Goal: Information Seeking & Learning: Understand process/instructions

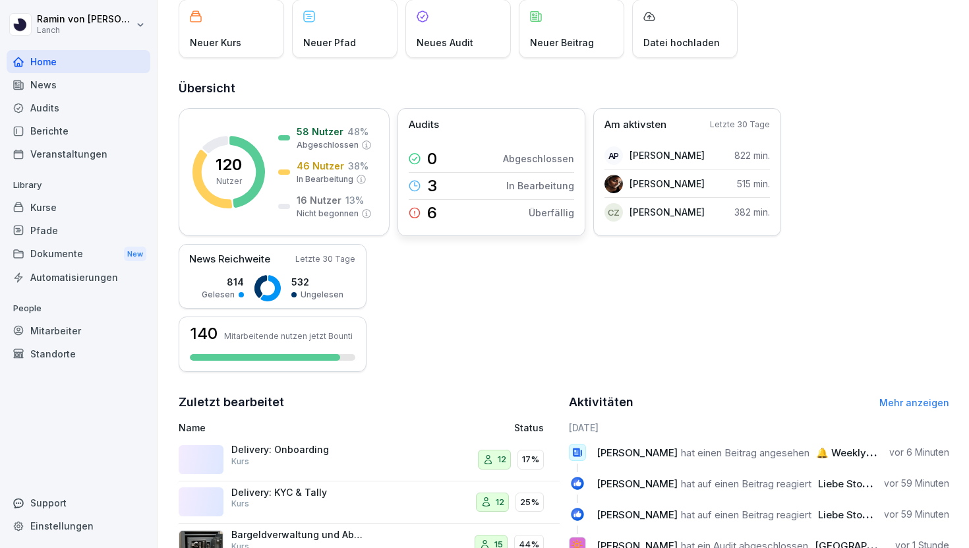
scroll to position [121, 0]
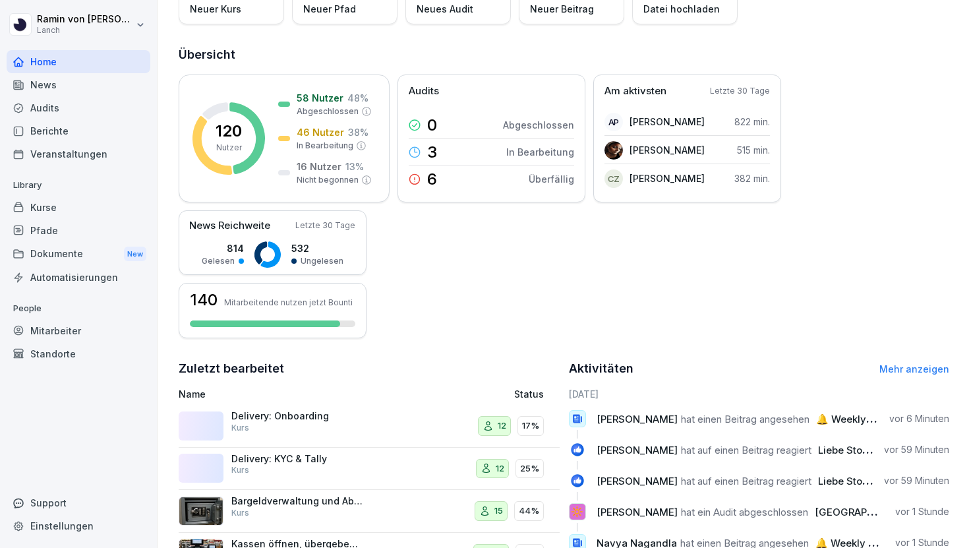
click at [324, 426] on div "Delivery: Onboarding Kurs" at bounding box center [297, 422] width 132 height 24
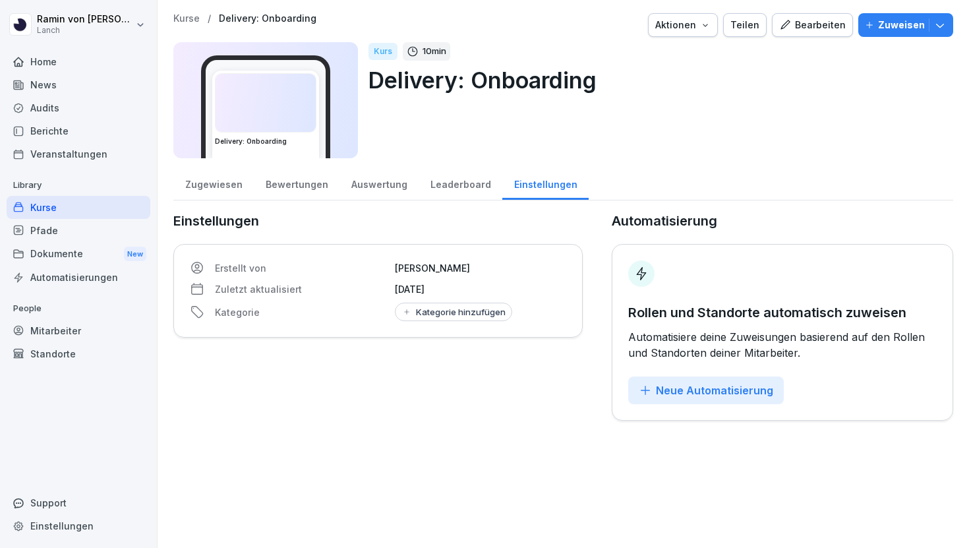
click at [300, 193] on div "Bewertungen" at bounding box center [297, 183] width 86 height 34
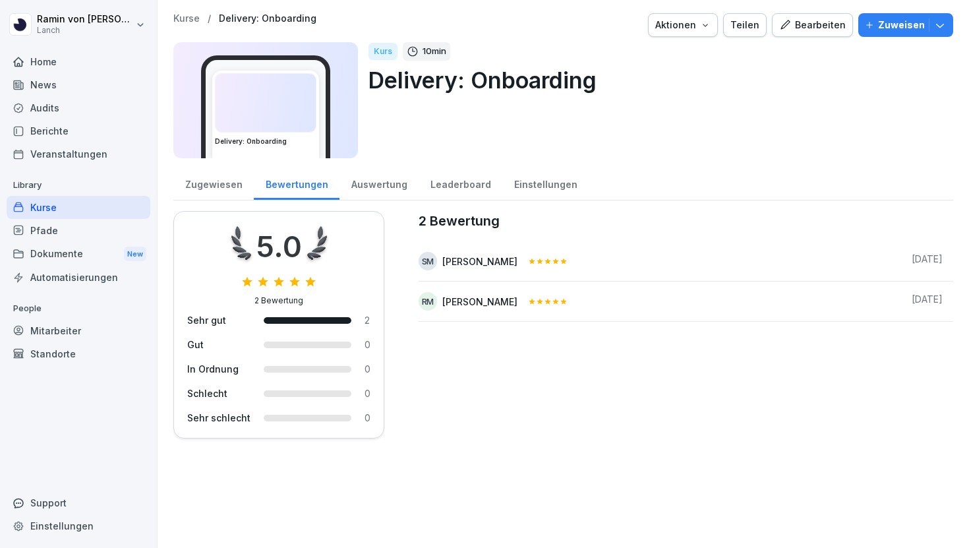
click at [217, 188] on div "Zugewiesen" at bounding box center [213, 183] width 80 height 34
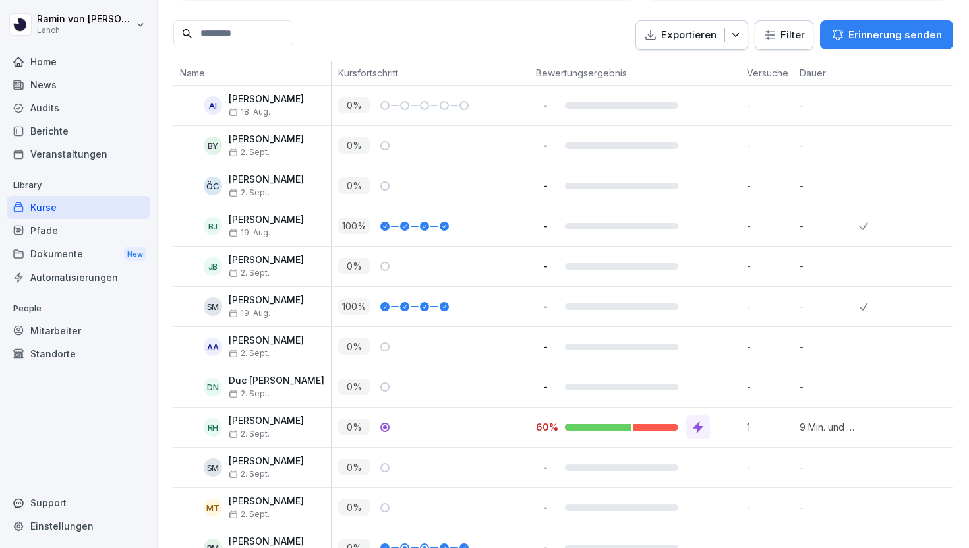
scroll to position [345, 0]
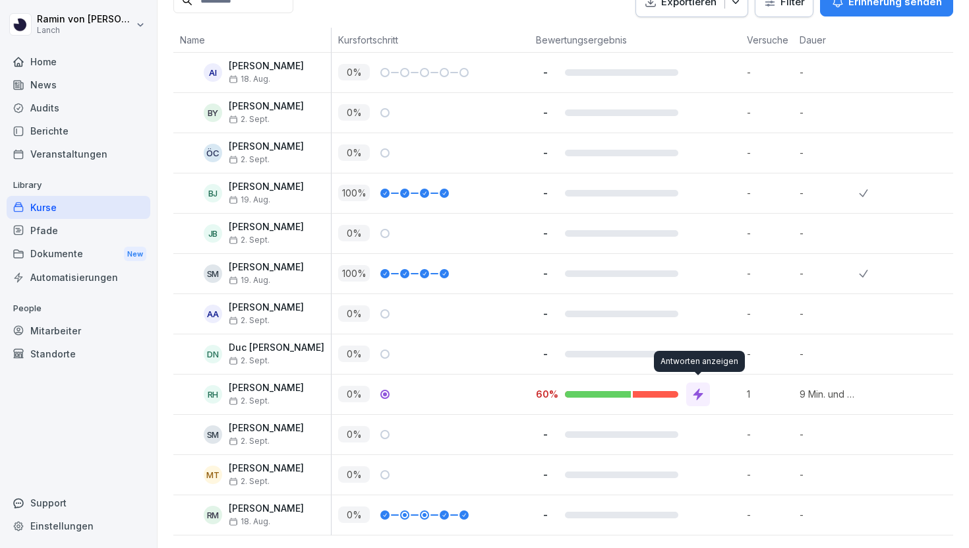
click at [703, 389] on icon at bounding box center [697, 394] width 13 height 13
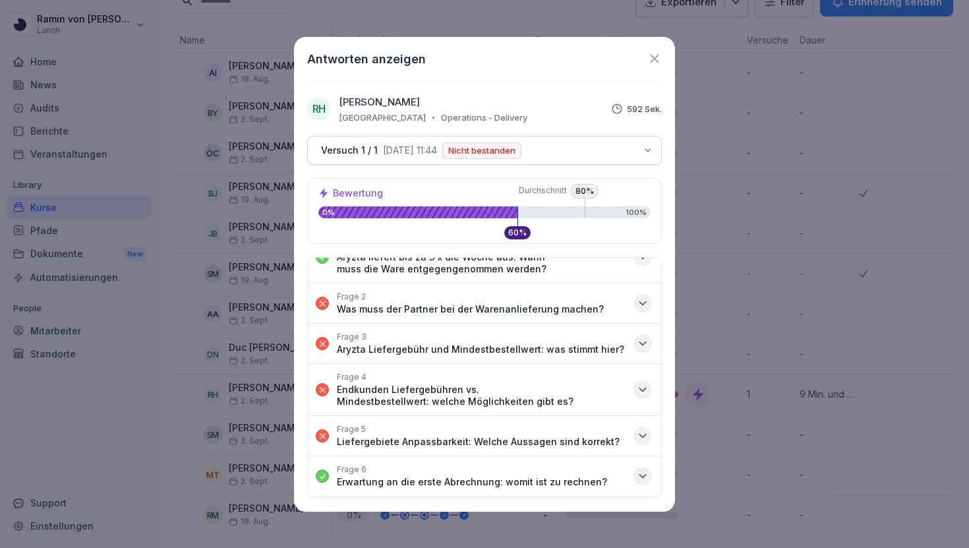
scroll to position [25, 0]
click at [561, 306] on p "Was muss der Partner bei der Warenanlieferung machen?" at bounding box center [470, 310] width 267 height 12
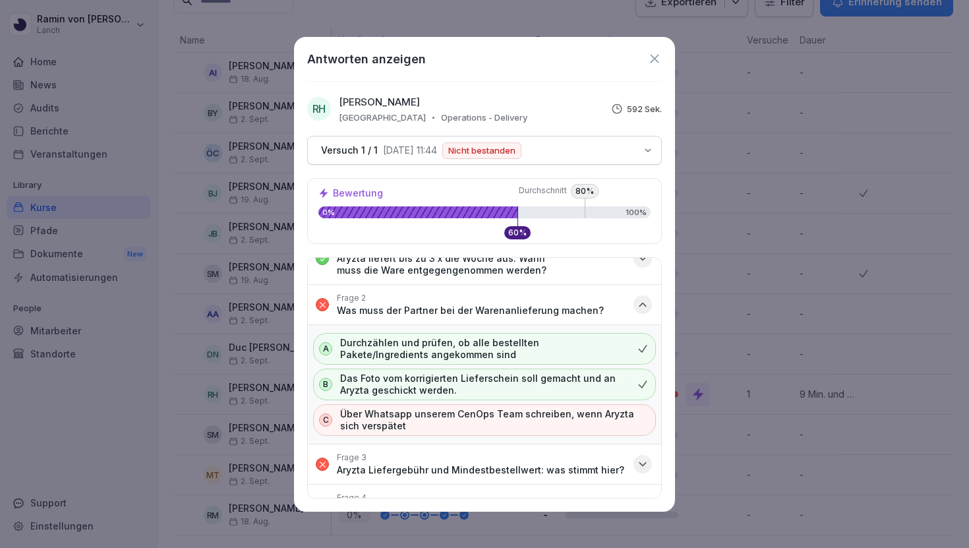
click at [561, 306] on p "Was muss der Partner bei der Warenanlieferung machen?" at bounding box center [470, 310] width 267 height 12
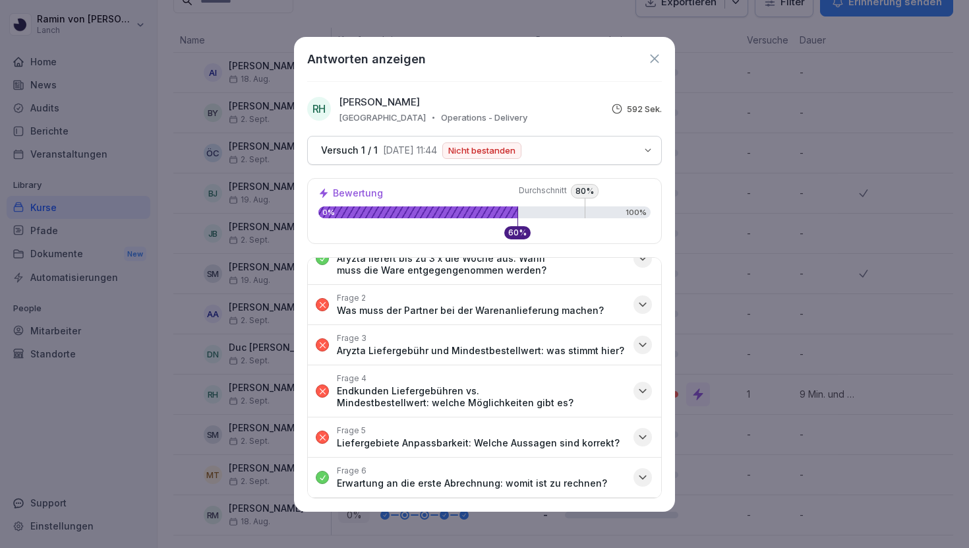
scroll to position [718, 0]
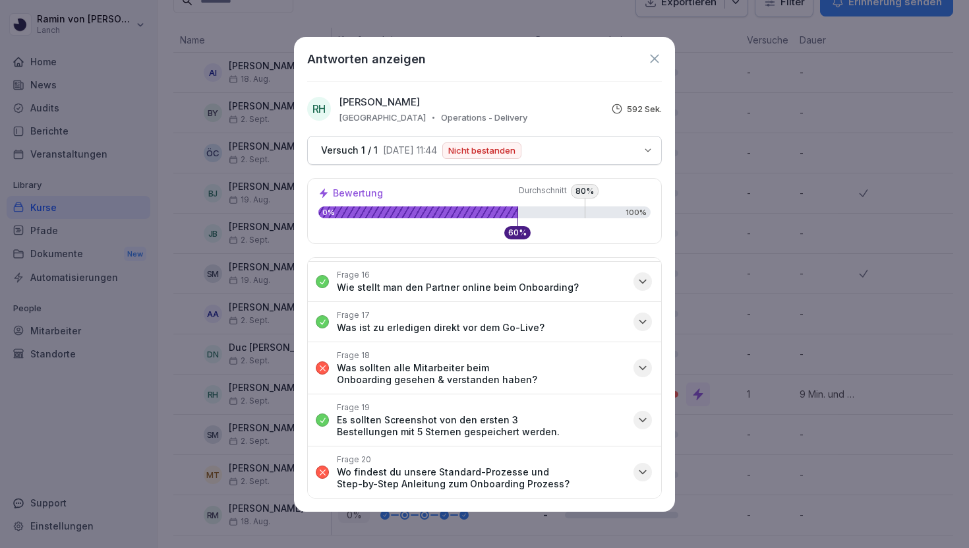
click at [542, 457] on div "Frage 20 Wo findest du unsere Standard-Prozesse und Step-by-Step Anleitung zum …" at bounding box center [481, 472] width 289 height 36
click at [540, 469] on p "Wo findest du unsere Standard-Prozesse und Step-by-Step Anleitung zum Onboardin…" at bounding box center [481, 478] width 289 height 24
click at [643, 467] on icon "button" at bounding box center [642, 471] width 13 height 13
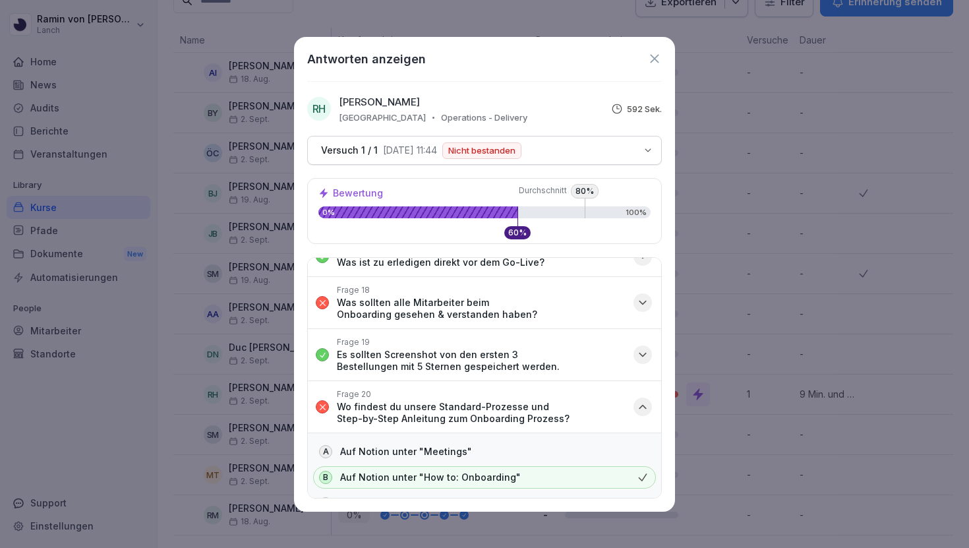
scroll to position [776, 0]
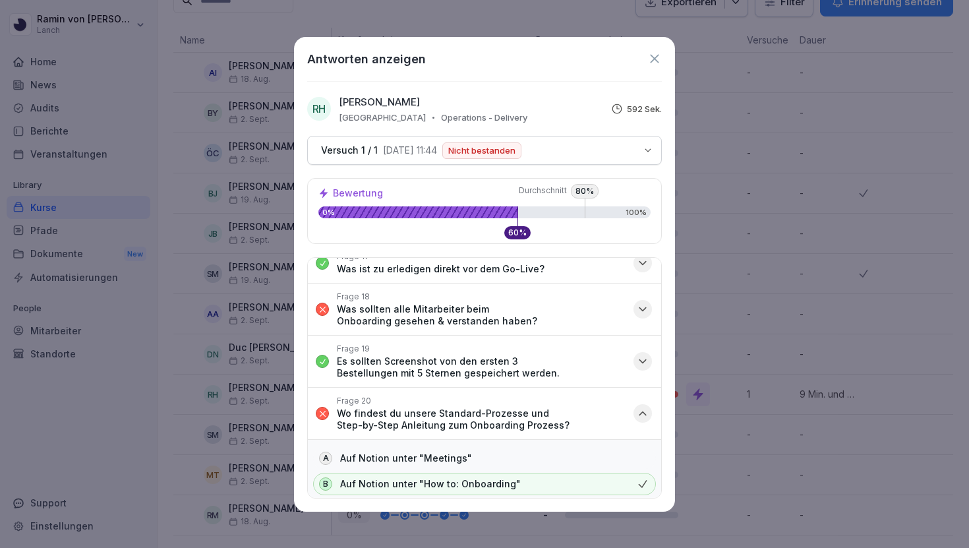
click at [589, 360] on p "Es sollten Screenshot von den ersten 3 Bestellungen mit 5 Sternen gespeichert w…" at bounding box center [481, 367] width 289 height 24
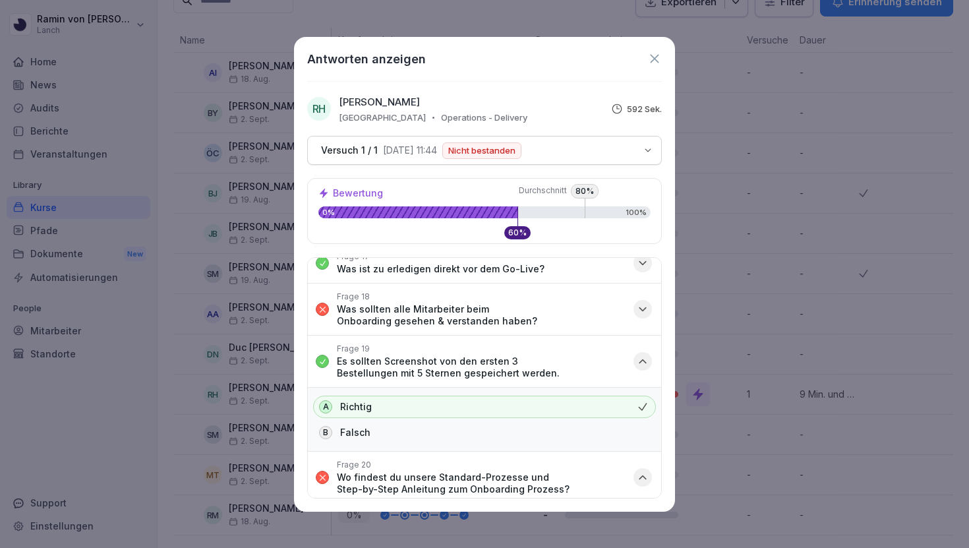
click at [589, 359] on p "Es sollten Screenshot von den ersten 3 Bestellungen mit 5 Sternen gespeichert w…" at bounding box center [481, 367] width 289 height 24
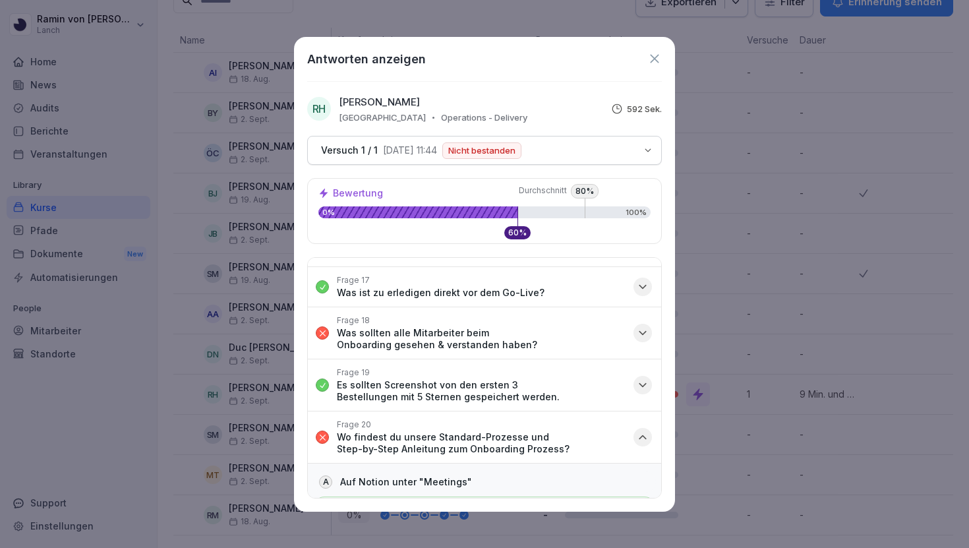
scroll to position [751, 0]
click at [572, 340] on p "Was sollten alle Mitarbeiter beim Onboarding gesehen & verstanden haben?" at bounding box center [481, 341] width 289 height 24
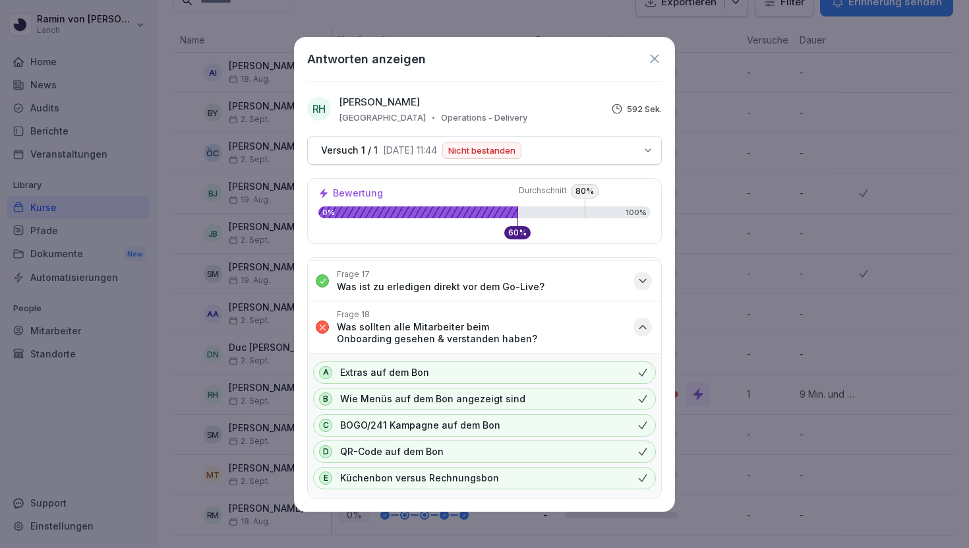
click at [571, 339] on p "Was sollten alle Mitarbeiter beim Onboarding gesehen & verstanden haben?" at bounding box center [481, 333] width 289 height 24
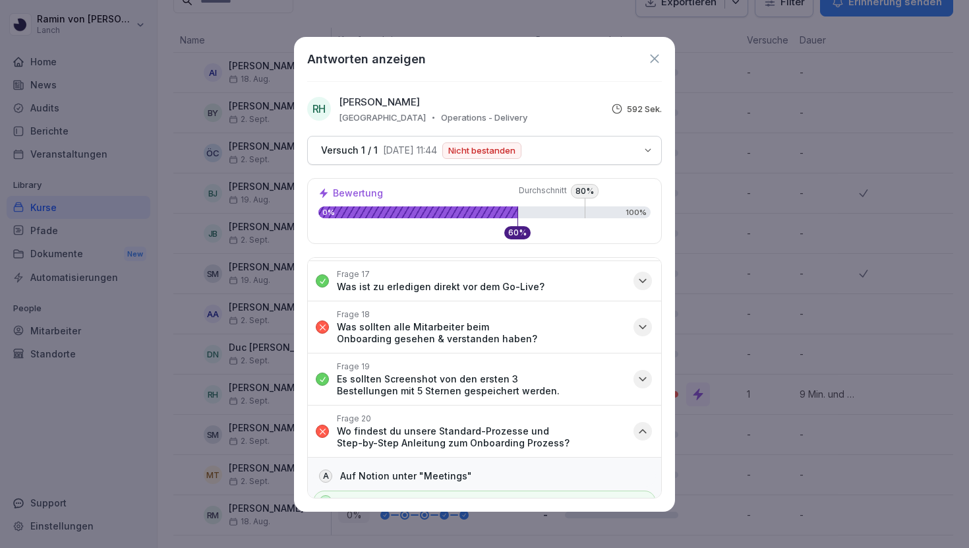
scroll to position [688, 0]
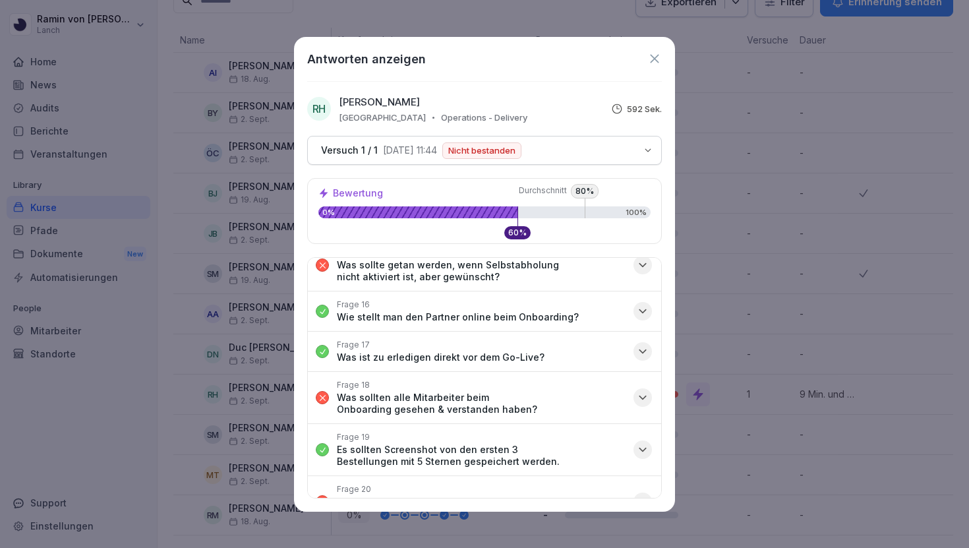
click at [561, 352] on button "Frage 17 Was ist zu erledigen direkt vor dem Go-Live?" at bounding box center [484, 351] width 353 height 40
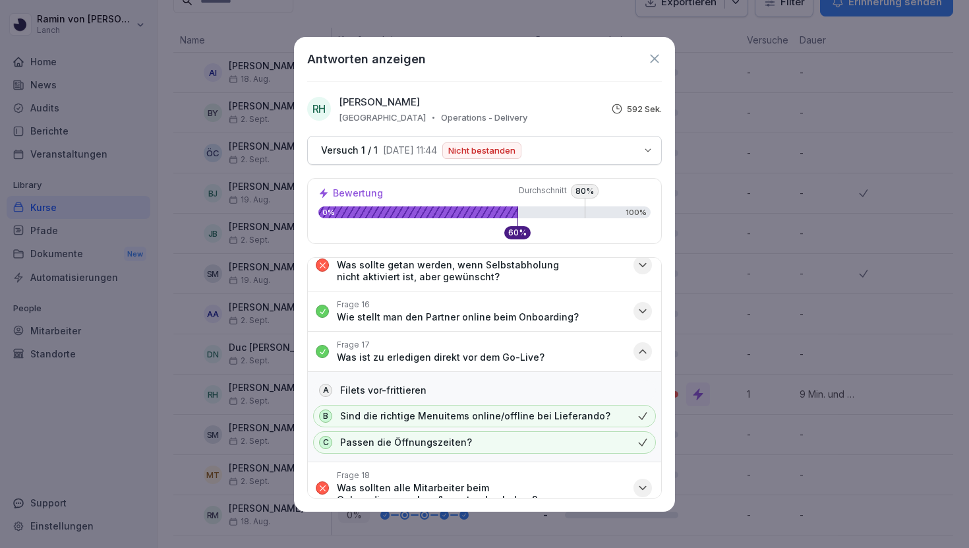
click at [561, 352] on button "Frage 17 Was ist zu erledigen direkt vor dem Go-Live?" at bounding box center [484, 351] width 353 height 40
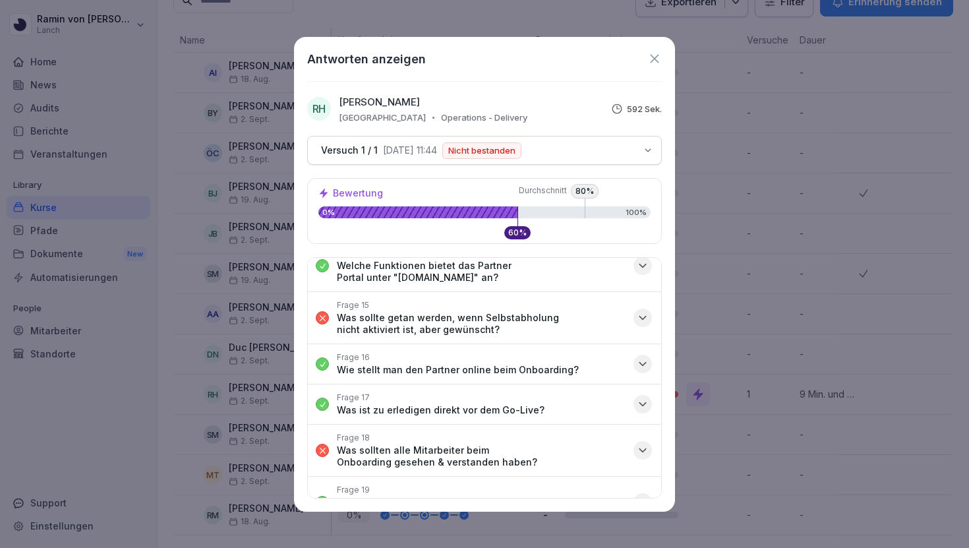
scroll to position [631, 0]
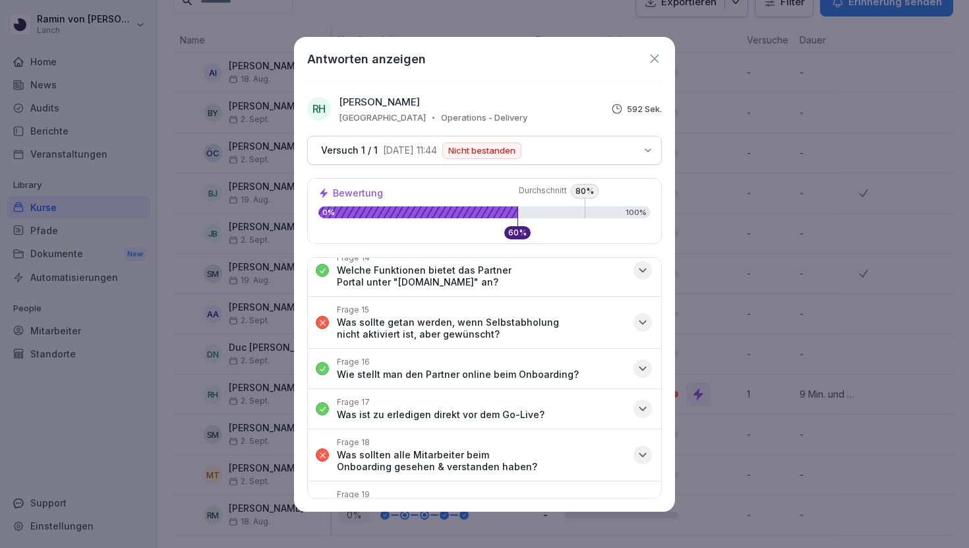
click at [551, 370] on p "Wie stellt man den Partner online beim Onboarding?" at bounding box center [458, 374] width 242 height 12
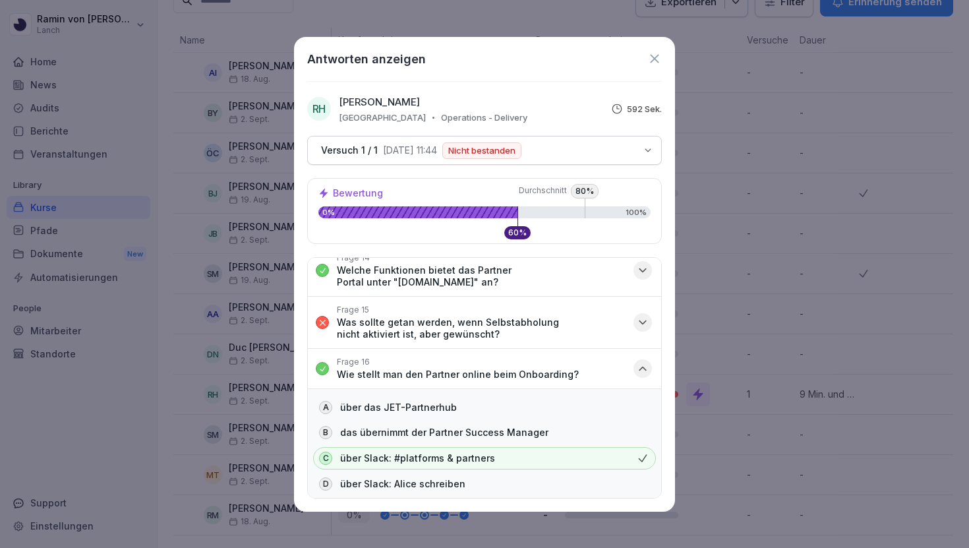
click at [551, 370] on p "Wie stellt man den Partner online beim Onboarding?" at bounding box center [458, 374] width 242 height 12
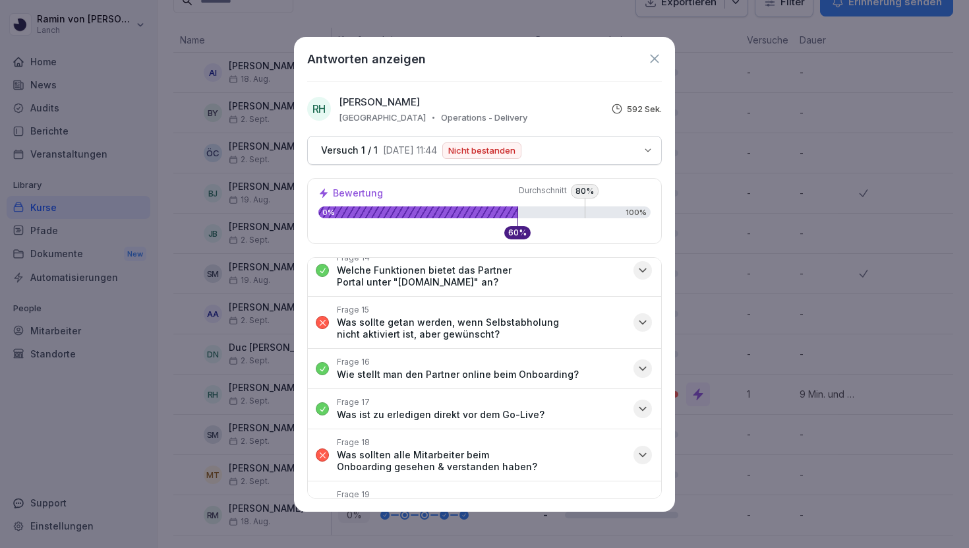
scroll to position [602, 0]
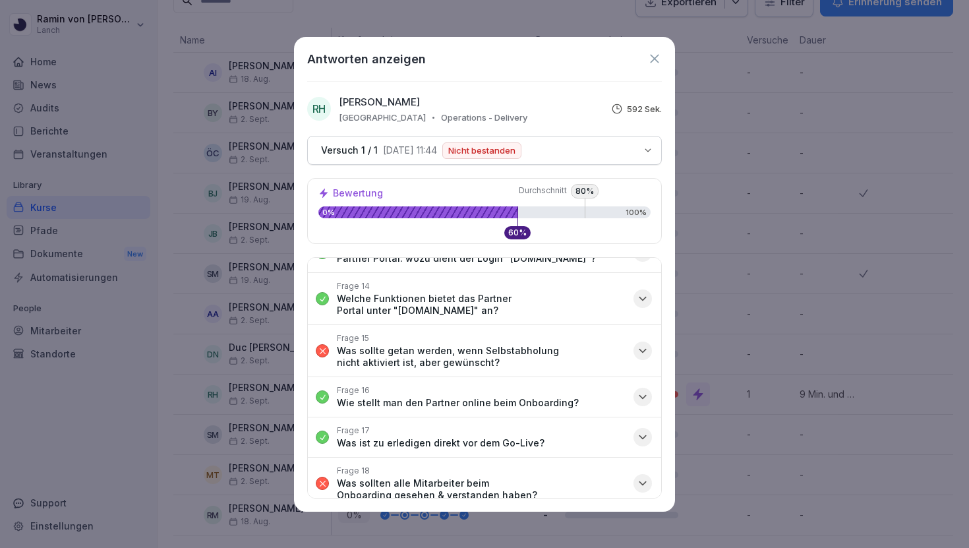
click at [546, 362] on p "Was sollte getan werden, wenn Selbstabholung nicht aktiviert ist, aber gewünsch…" at bounding box center [481, 357] width 289 height 24
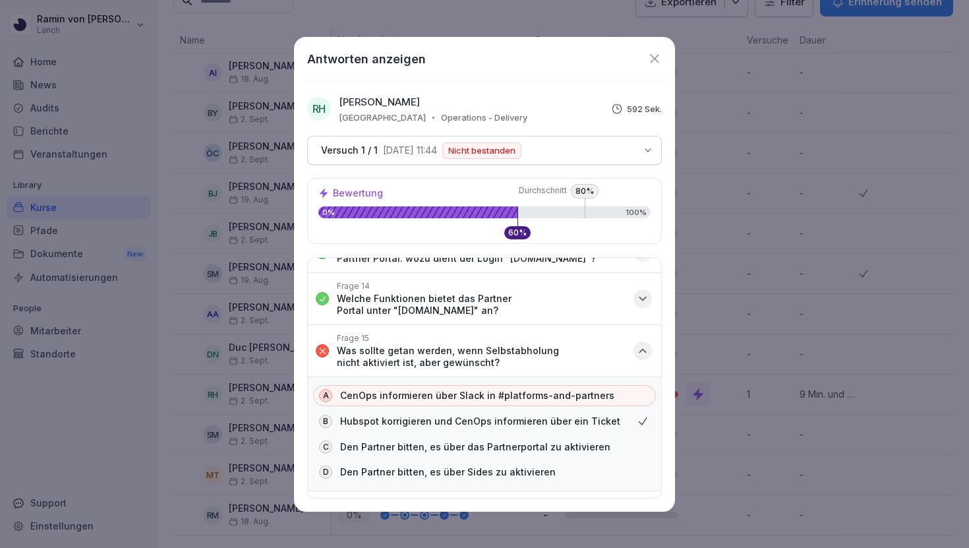
click at [546, 362] on p "Was sollte getan werden, wenn Selbstabholung nicht aktiviert ist, aber gewünsch…" at bounding box center [481, 357] width 289 height 24
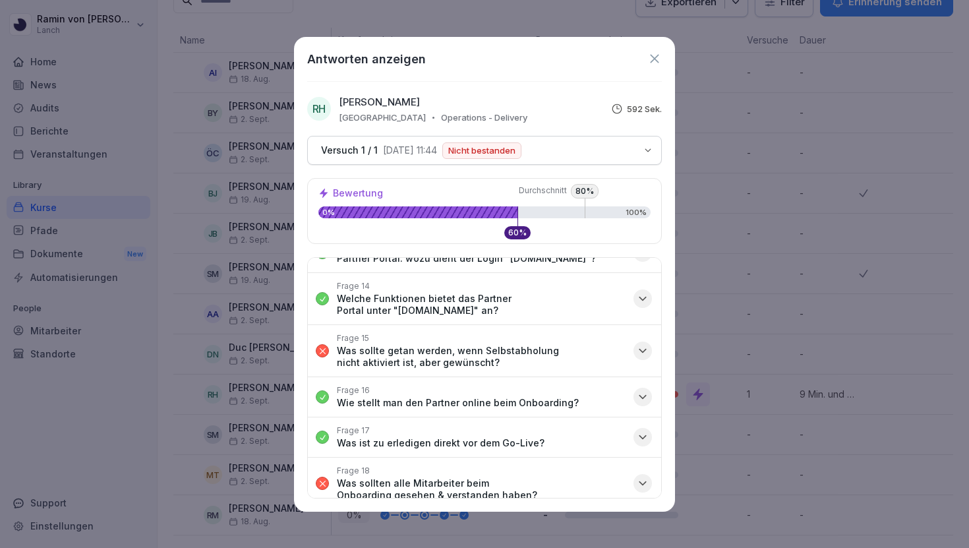
scroll to position [554, 0]
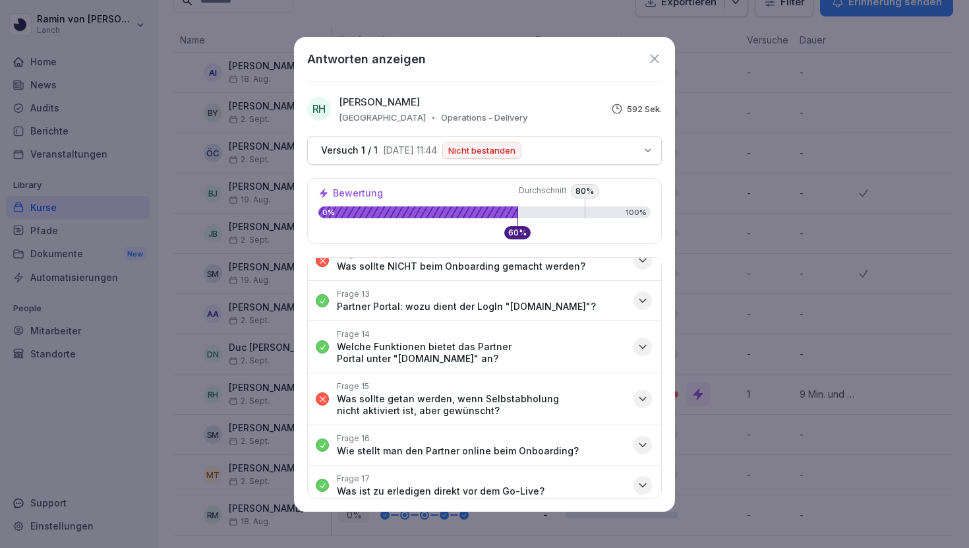
click at [538, 346] on p "Welche Funktionen bietet das Partner Portal unter "[DOMAIN_NAME]" an?" at bounding box center [481, 353] width 289 height 24
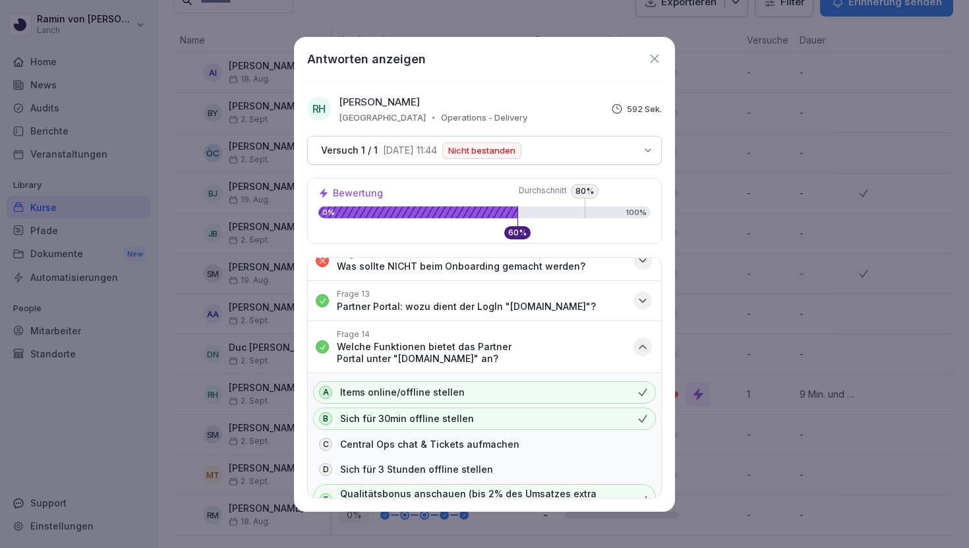
click at [538, 346] on p "Welche Funktionen bietet das Partner Portal unter "[DOMAIN_NAME]" an?" at bounding box center [481, 353] width 289 height 24
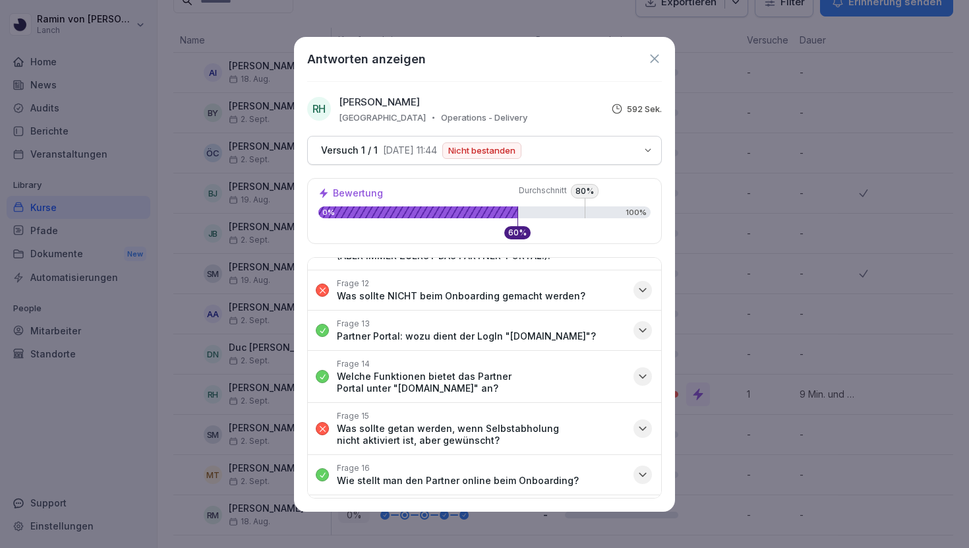
scroll to position [523, 0]
click at [538, 346] on button "Frage 13 Partner Portal: wozu dient der LogIn "[DOMAIN_NAME]"?" at bounding box center [484, 332] width 353 height 40
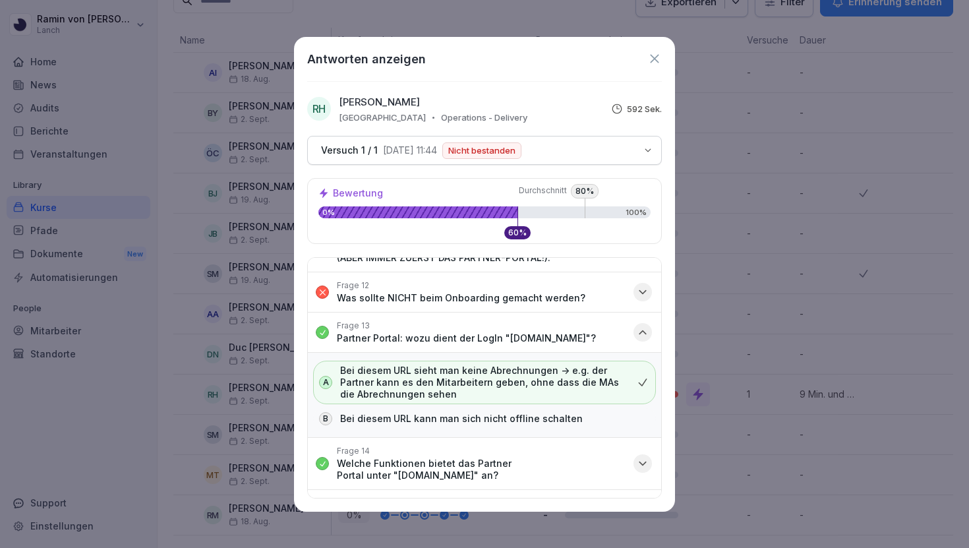
click at [538, 346] on button "Frage 13 Partner Portal: wozu dient der LogIn "[DOMAIN_NAME]"?" at bounding box center [484, 332] width 353 height 40
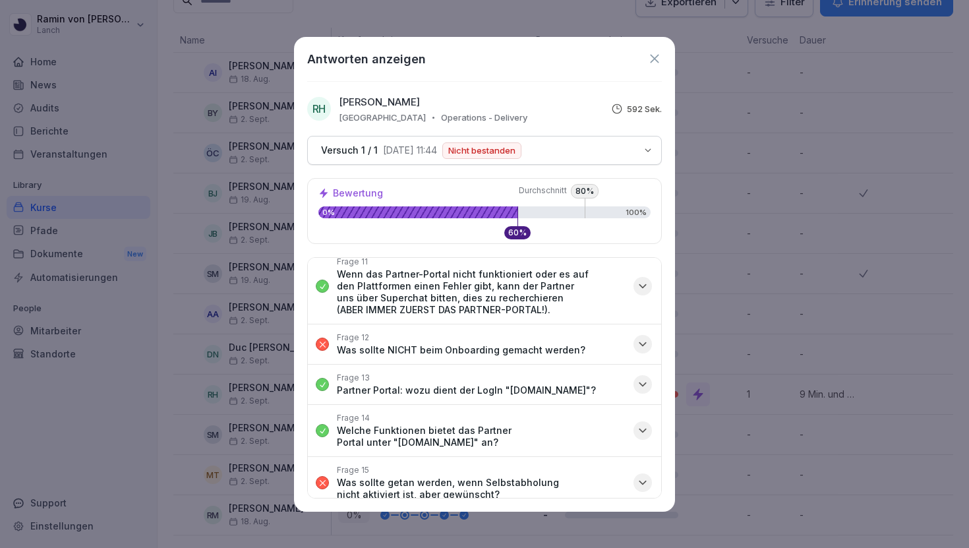
scroll to position [462, 0]
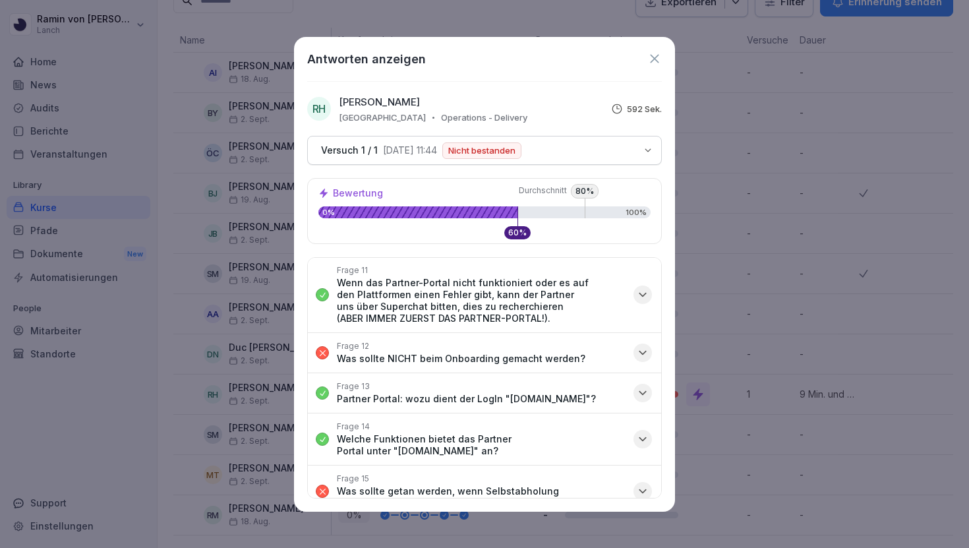
click at [538, 353] on p "Was sollte NICHT beim Onboarding gemacht werden?" at bounding box center [461, 359] width 248 height 12
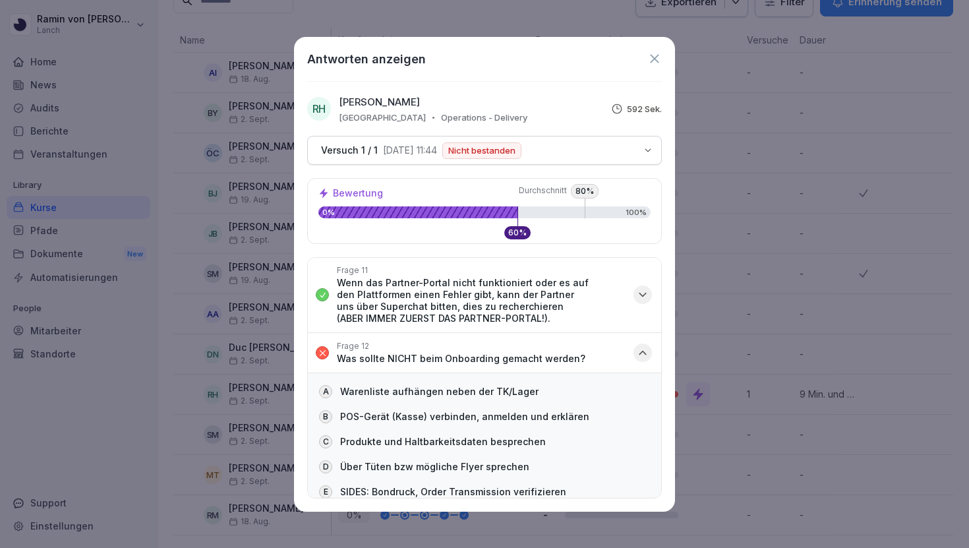
click at [538, 353] on p "Was sollte NICHT beim Onboarding gemacht werden?" at bounding box center [461, 359] width 248 height 12
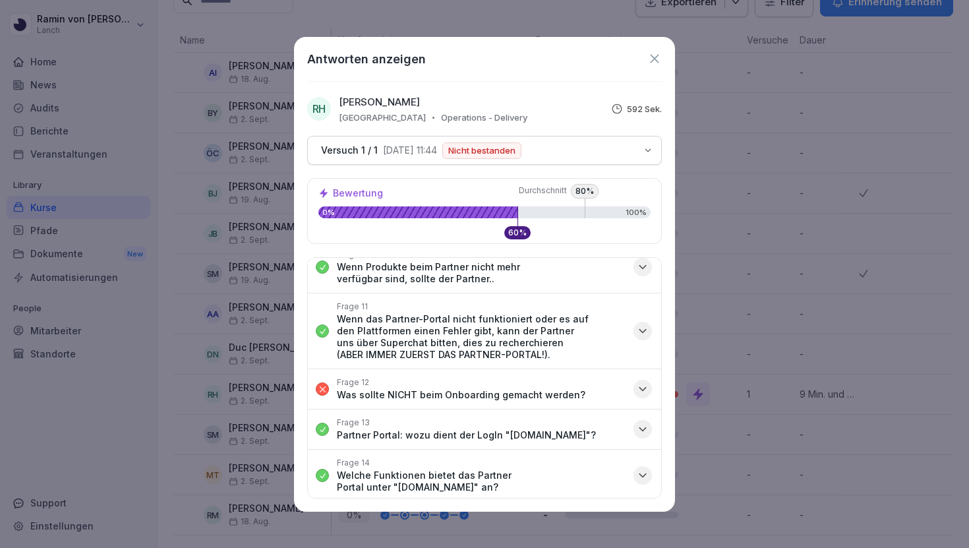
scroll to position [422, 0]
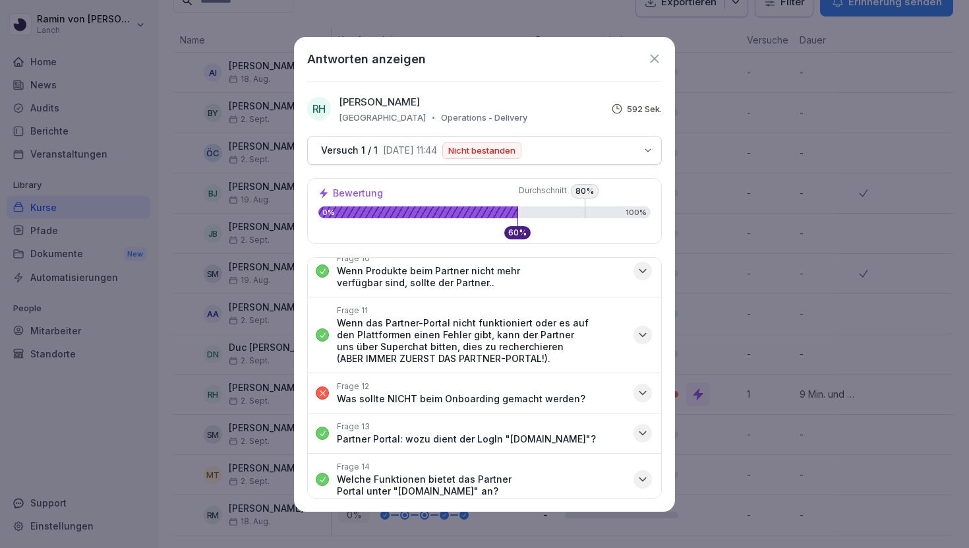
click at [571, 335] on p "Wenn das Partner-Portal nicht funktioniert oder es auf den Plattformen einen Fe…" at bounding box center [481, 340] width 289 height 47
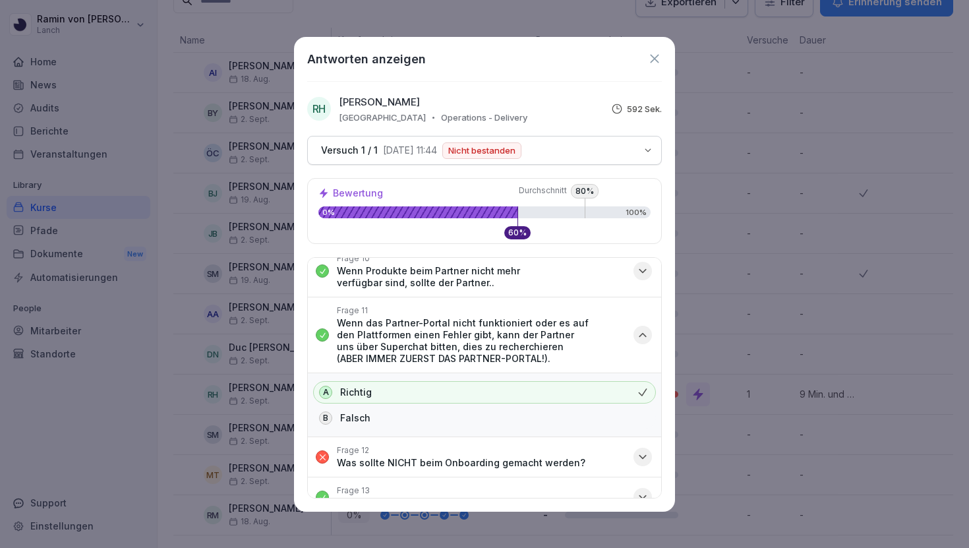
click at [571, 335] on p "Wenn das Partner-Portal nicht funktioniert oder es auf den Plattformen einen Fe…" at bounding box center [481, 340] width 289 height 47
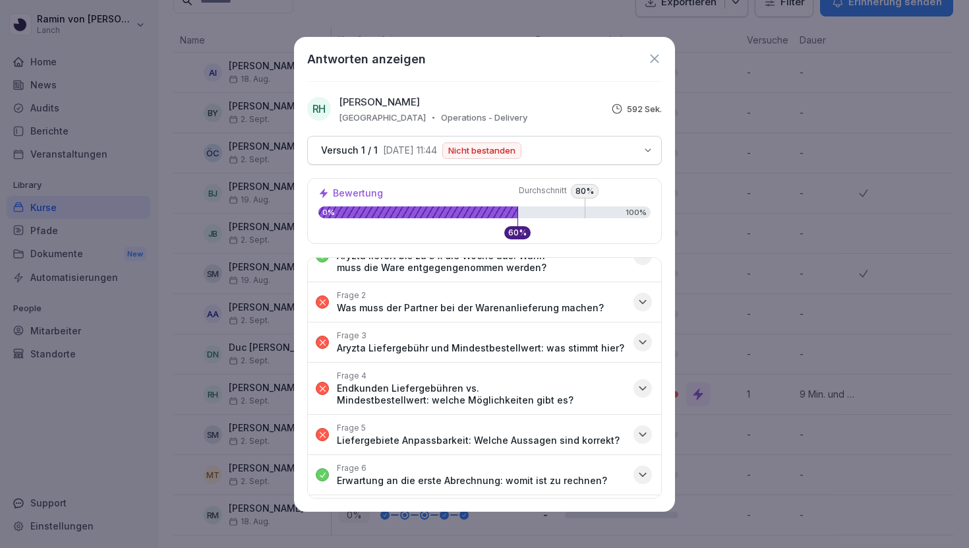
scroll to position [0, 0]
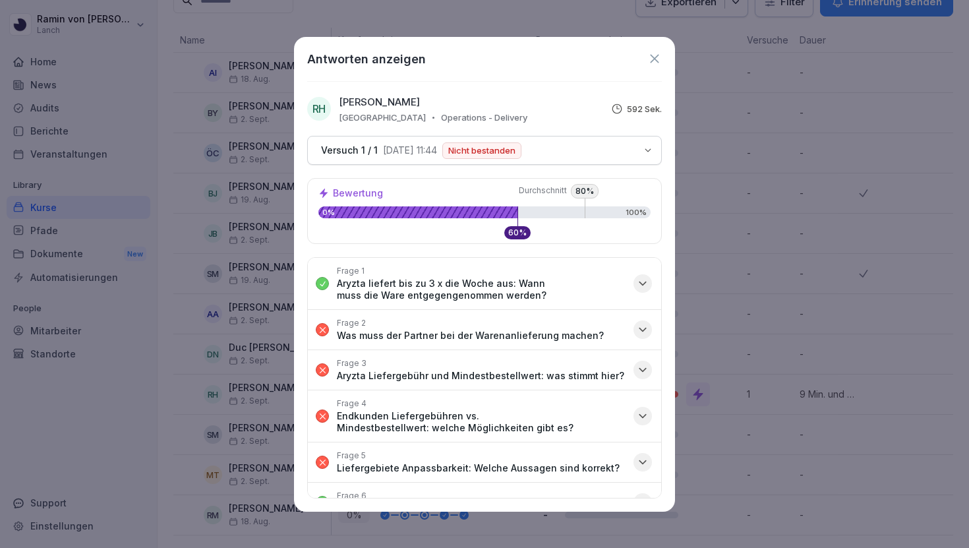
click at [649, 61] on icon at bounding box center [654, 58] width 14 height 14
